Goal: Task Accomplishment & Management: Manage account settings

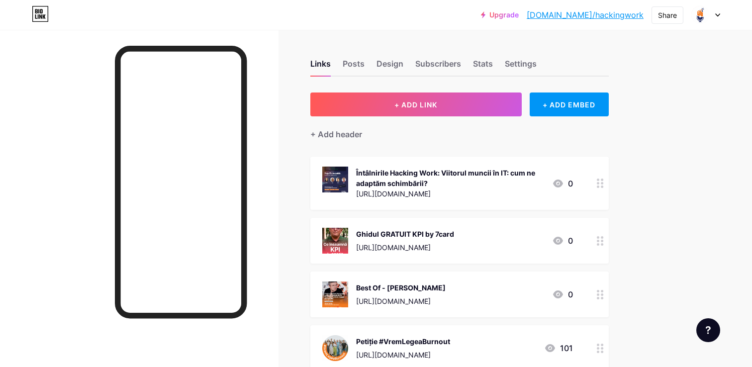
click at [717, 14] on icon at bounding box center [717, 14] width 5 height 3
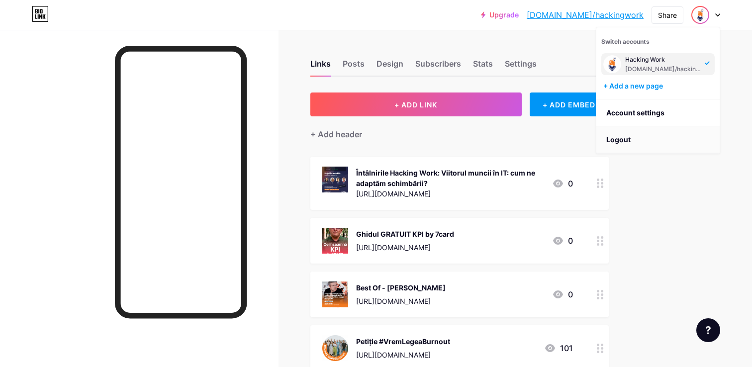
click at [631, 134] on li "Logout" at bounding box center [657, 139] width 123 height 27
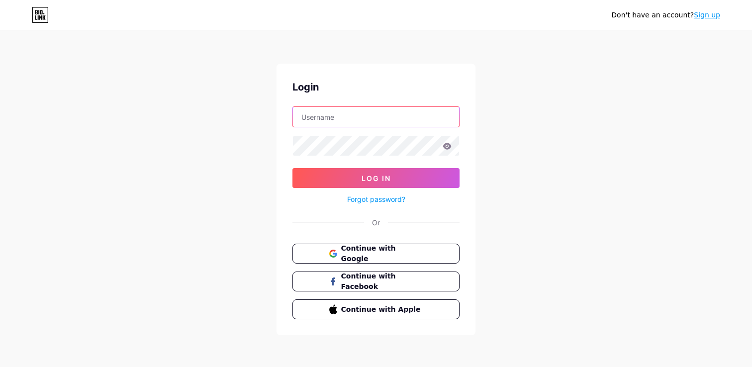
click at [376, 111] on input "text" at bounding box center [376, 117] width 166 height 20
click at [373, 114] on input "text" at bounding box center [376, 117] width 166 height 20
click at [332, 117] on input "text" at bounding box center [376, 117] width 166 height 20
type input "[EMAIL_ADDRESS][DOMAIN_NAME]"
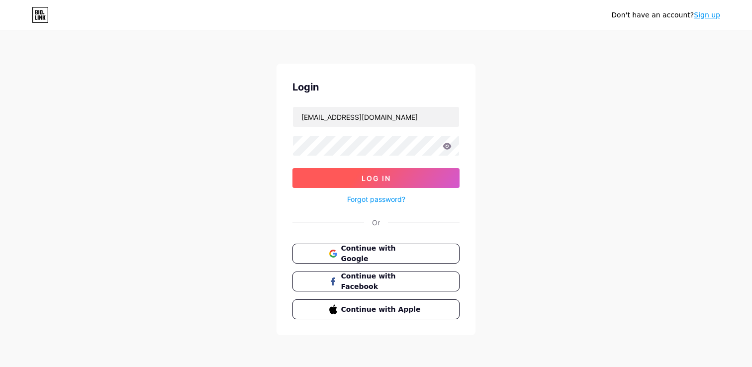
click at [386, 179] on span "Log In" at bounding box center [376, 178] width 29 height 8
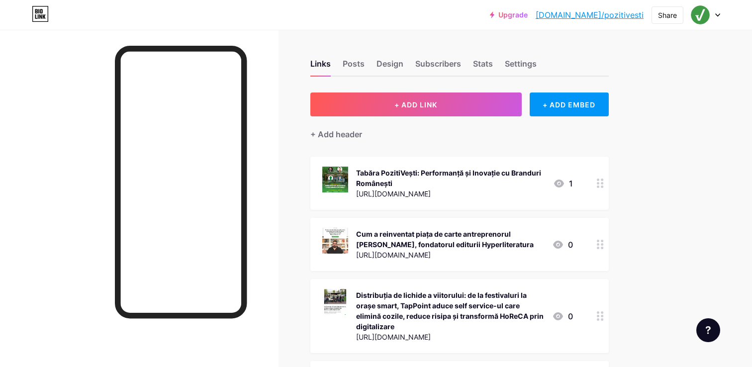
click at [597, 316] on circle at bounding box center [598, 316] width 2 height 2
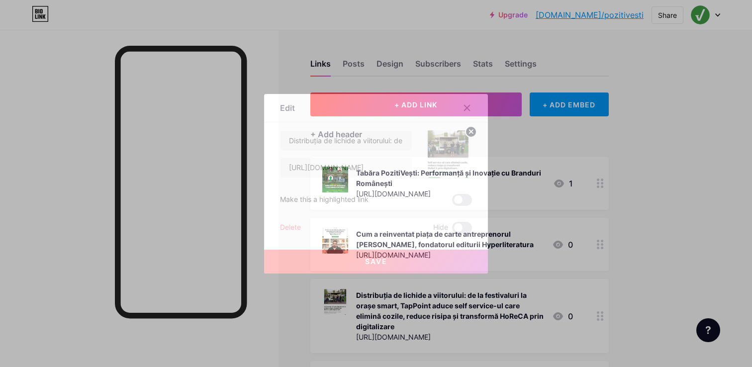
click at [294, 228] on div "Delete" at bounding box center [290, 228] width 21 height 12
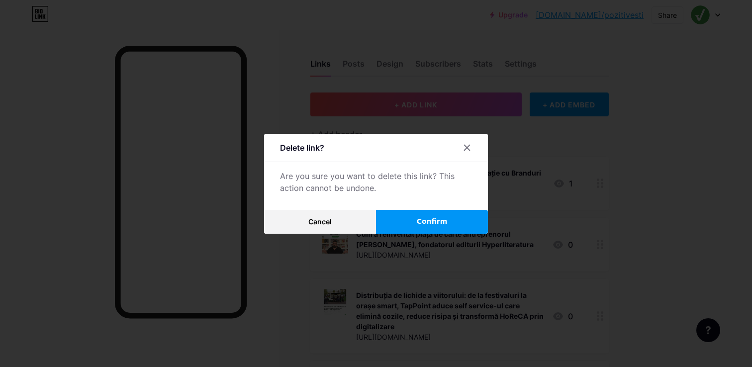
click at [463, 221] on button "Confirm" at bounding box center [432, 222] width 112 height 24
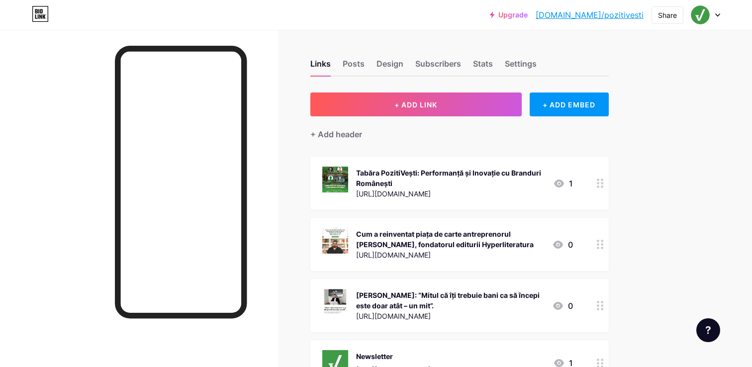
click at [597, 252] on div at bounding box center [600, 244] width 17 height 53
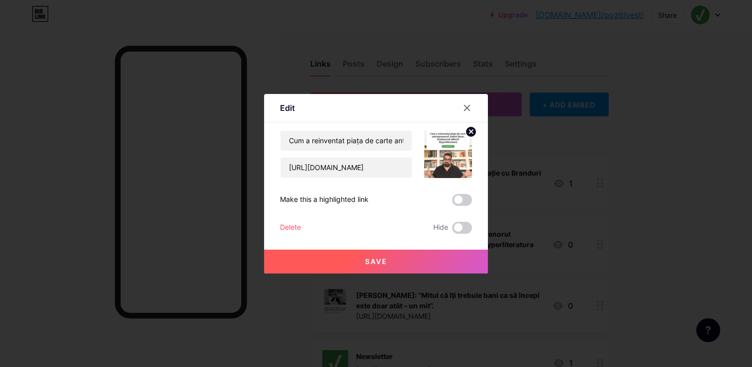
click at [291, 226] on div "Delete" at bounding box center [290, 228] width 21 height 12
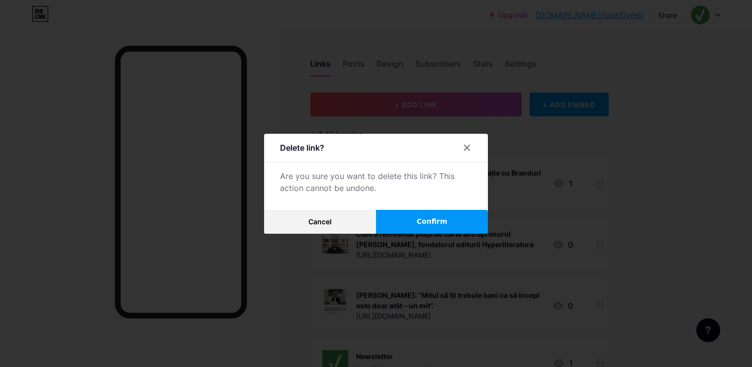
click at [411, 218] on button "Confirm" at bounding box center [432, 222] width 112 height 24
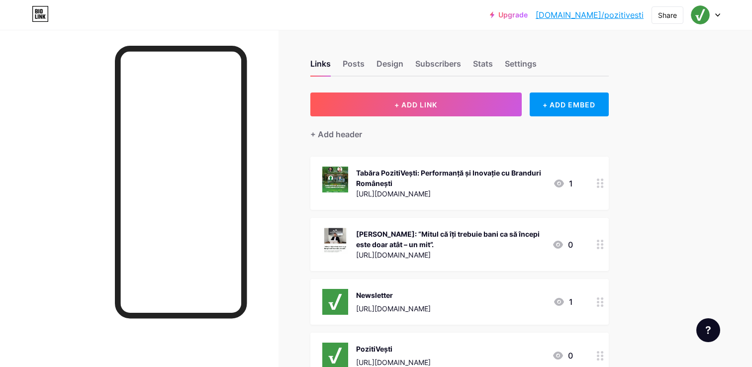
click at [593, 243] on div at bounding box center [600, 244] width 17 height 53
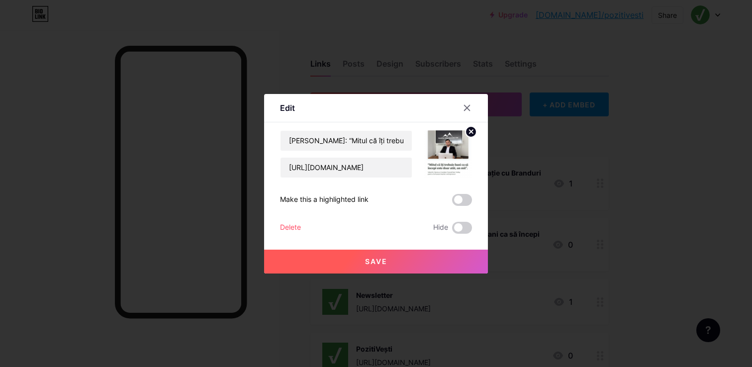
click at [371, 226] on div "Delete Hide" at bounding box center [376, 228] width 192 height 12
click at [332, 226] on div "Delete Hide" at bounding box center [376, 228] width 192 height 12
click at [296, 227] on div "Delete" at bounding box center [290, 228] width 21 height 12
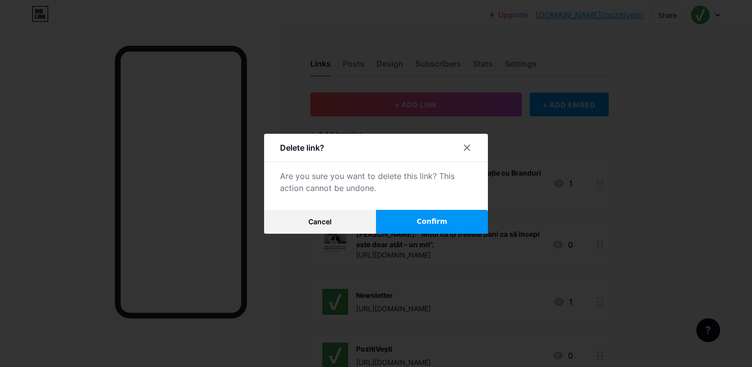
click at [407, 226] on button "Confirm" at bounding box center [432, 222] width 112 height 24
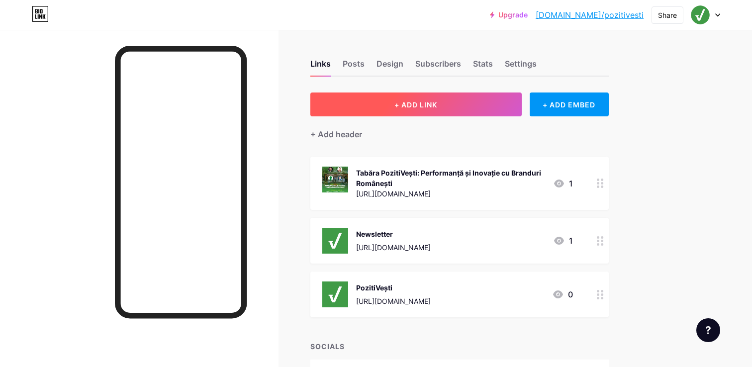
click at [407, 110] on button "+ ADD LINK" at bounding box center [415, 105] width 211 height 24
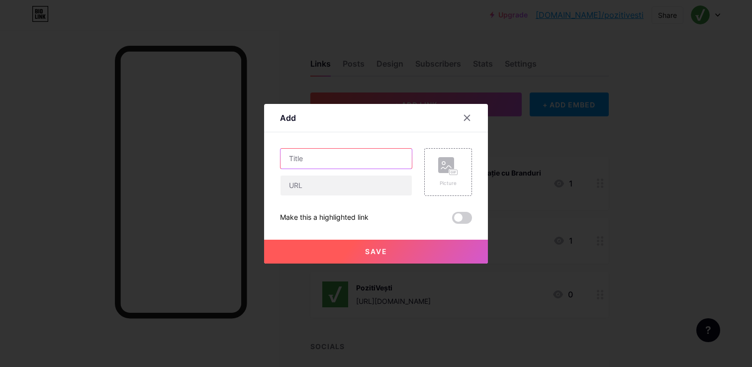
click at [344, 156] on input "text" at bounding box center [346, 159] width 131 height 20
paste input "[PERSON_NAME], fondatorul Komoder: cum a ajuns un brand românesc lider pe piața…"
type input "[PERSON_NAME], fondatorul Komoder: cum a ajuns un brand românesc lider pe piața…"
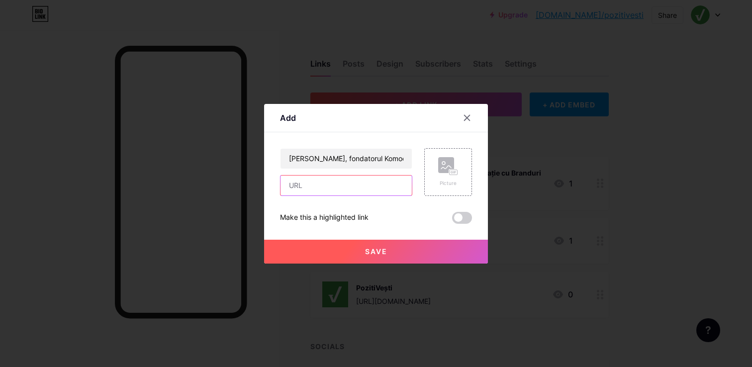
click at [339, 184] on input "text" at bounding box center [346, 186] width 131 height 20
paste input "[URL][DOMAIN_NAME]"
type input "[URL][DOMAIN_NAME]"
click at [441, 166] on rect at bounding box center [446, 165] width 16 height 16
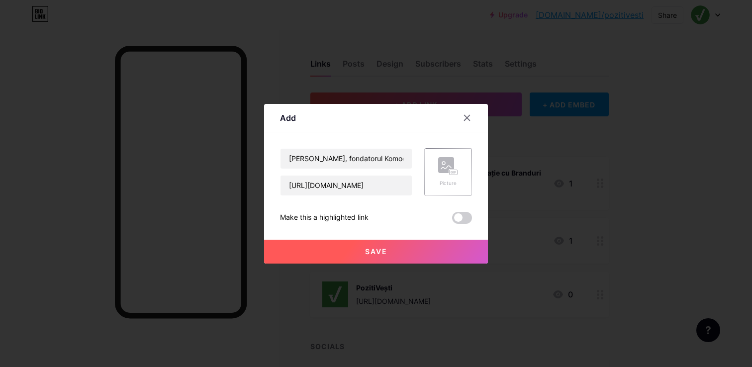
scroll to position [0, 0]
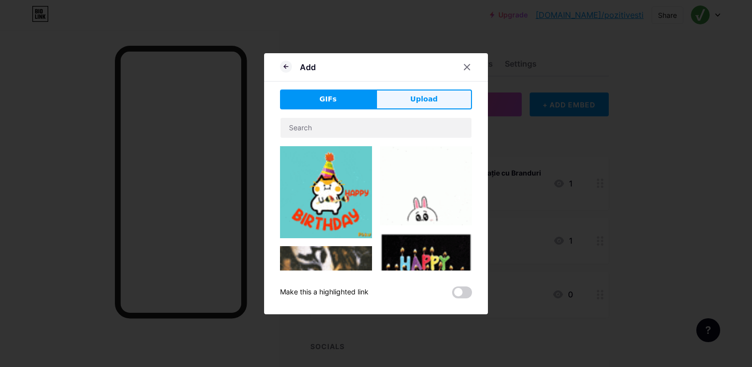
click at [421, 98] on span "Upload" at bounding box center [423, 99] width 27 height 10
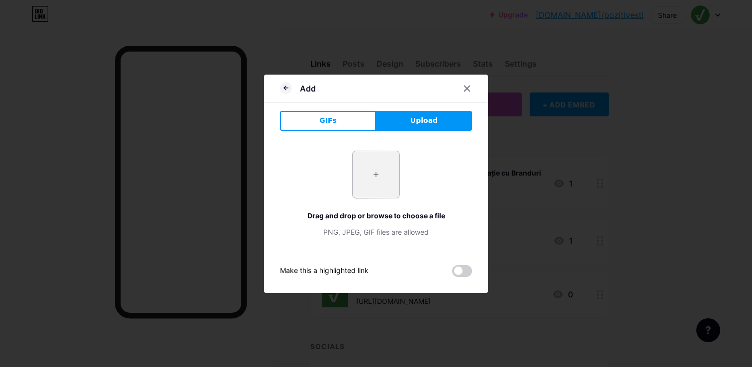
click at [376, 173] on input "file" at bounding box center [376, 174] width 47 height 47
type input "C:\fakepath\Pariu de 200.000 lei transformat in imperiu wellness [DATE] de mili…"
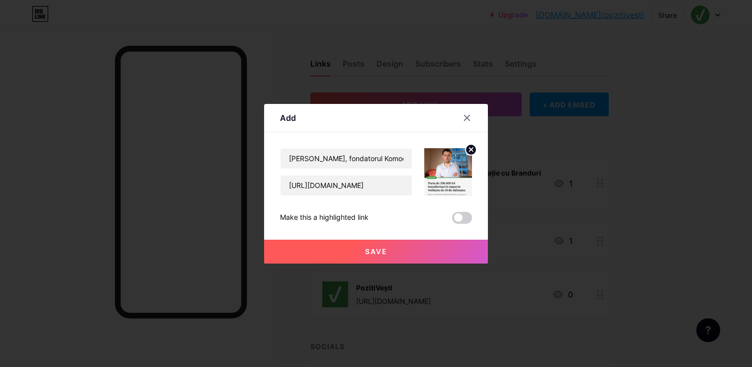
click at [377, 251] on span "Save" at bounding box center [376, 251] width 22 height 8
